Goal: Information Seeking & Learning: Learn about a topic

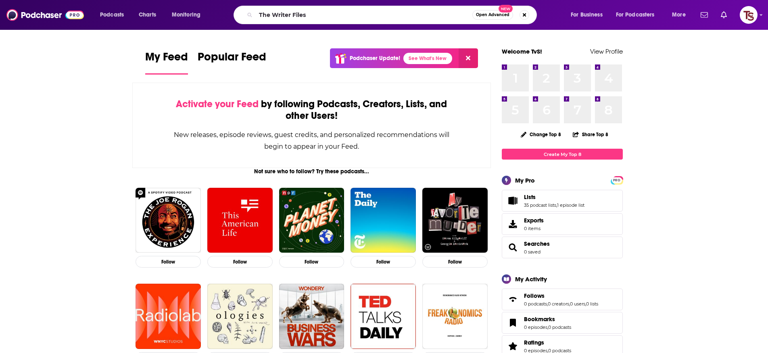
type input "The Writer Files"
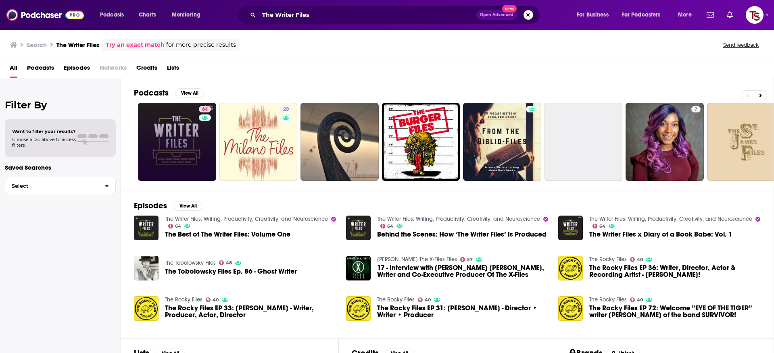
click at [186, 138] on link "64" at bounding box center [177, 142] width 78 height 78
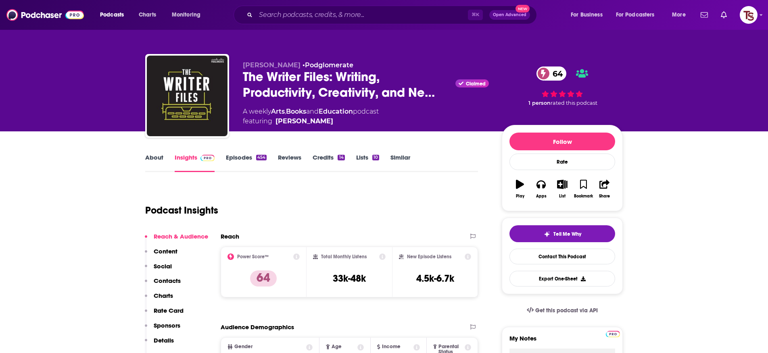
click at [157, 159] on link "About" at bounding box center [154, 163] width 18 height 19
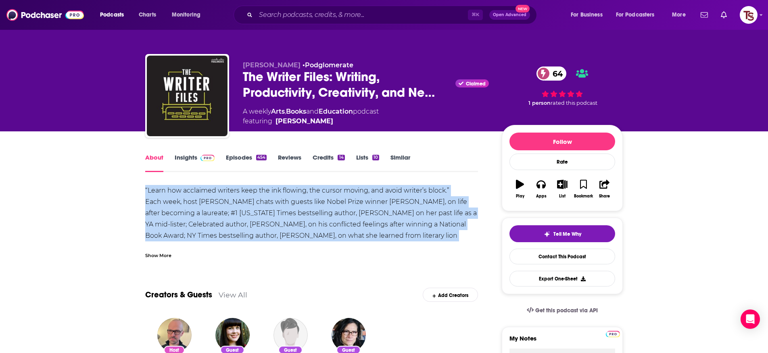
drag, startPoint x: 142, startPoint y: 190, endPoint x: 476, endPoint y: 233, distance: 336.3
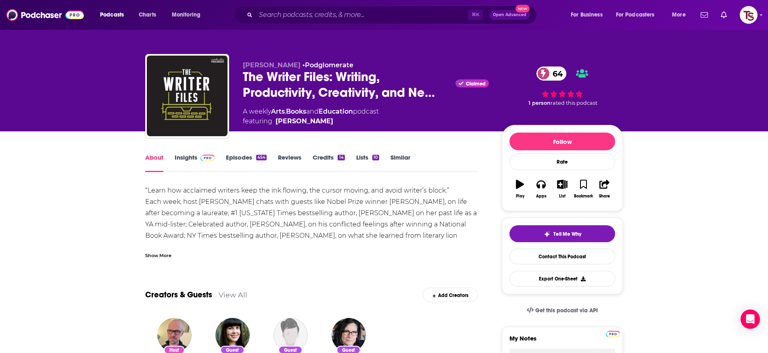
click at [159, 252] on div "Show More" at bounding box center [158, 255] width 26 height 8
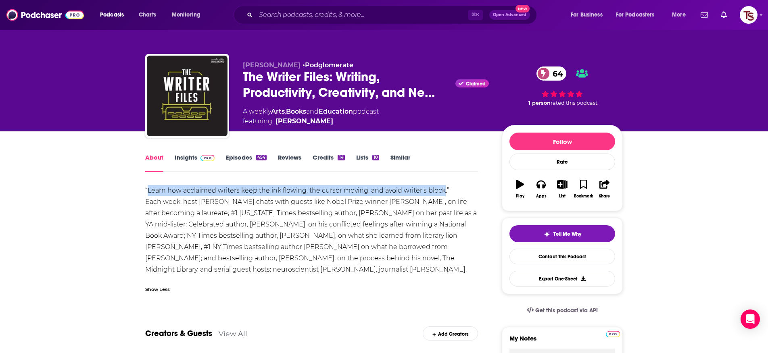
drag, startPoint x: 148, startPoint y: 190, endPoint x: 444, endPoint y: 194, distance: 296.1
click at [444, 194] on div "“Learn how acclaimed writers keep the ink flowing, the cursor moving, and avoid…" at bounding box center [311, 236] width 333 height 102
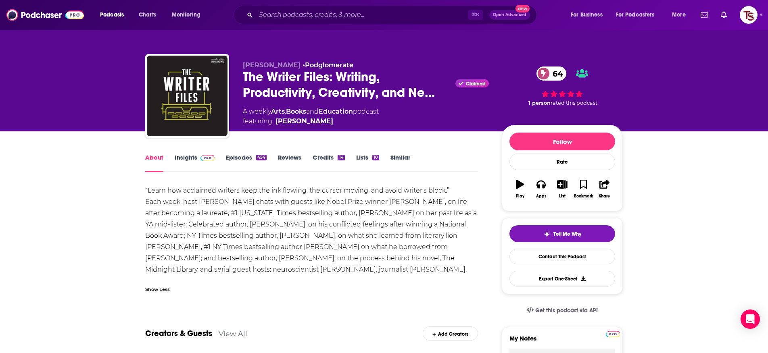
click at [246, 159] on link "Episodes 454" at bounding box center [246, 163] width 41 height 19
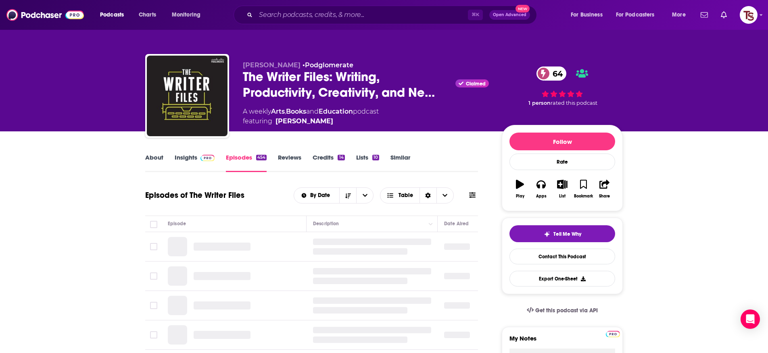
click at [323, 154] on link "Credits 14" at bounding box center [329, 163] width 32 height 19
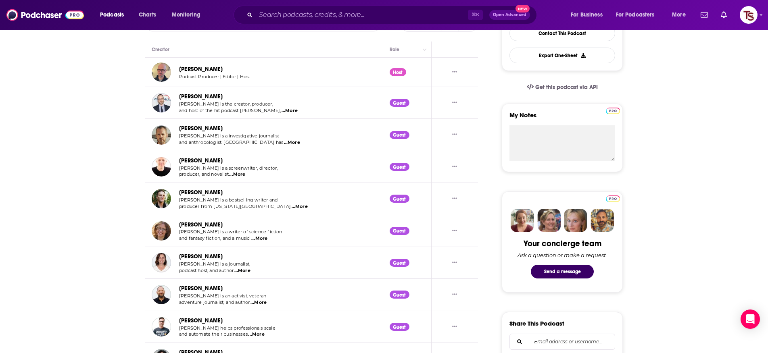
scroll to position [114, 0]
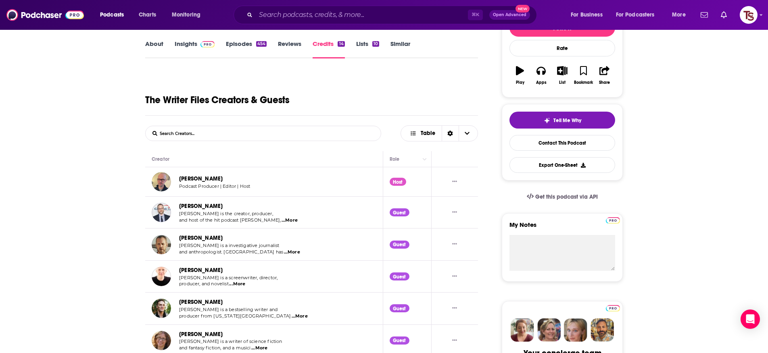
click at [245, 46] on link "Episodes 454" at bounding box center [246, 49] width 41 height 19
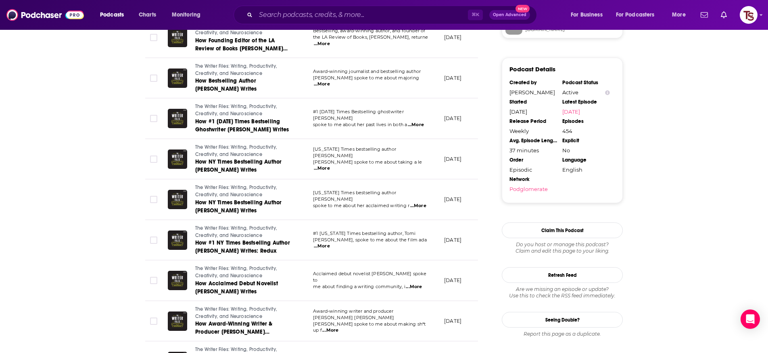
scroll to position [743, 0]
